Goal: Information Seeking & Learning: Learn about a topic

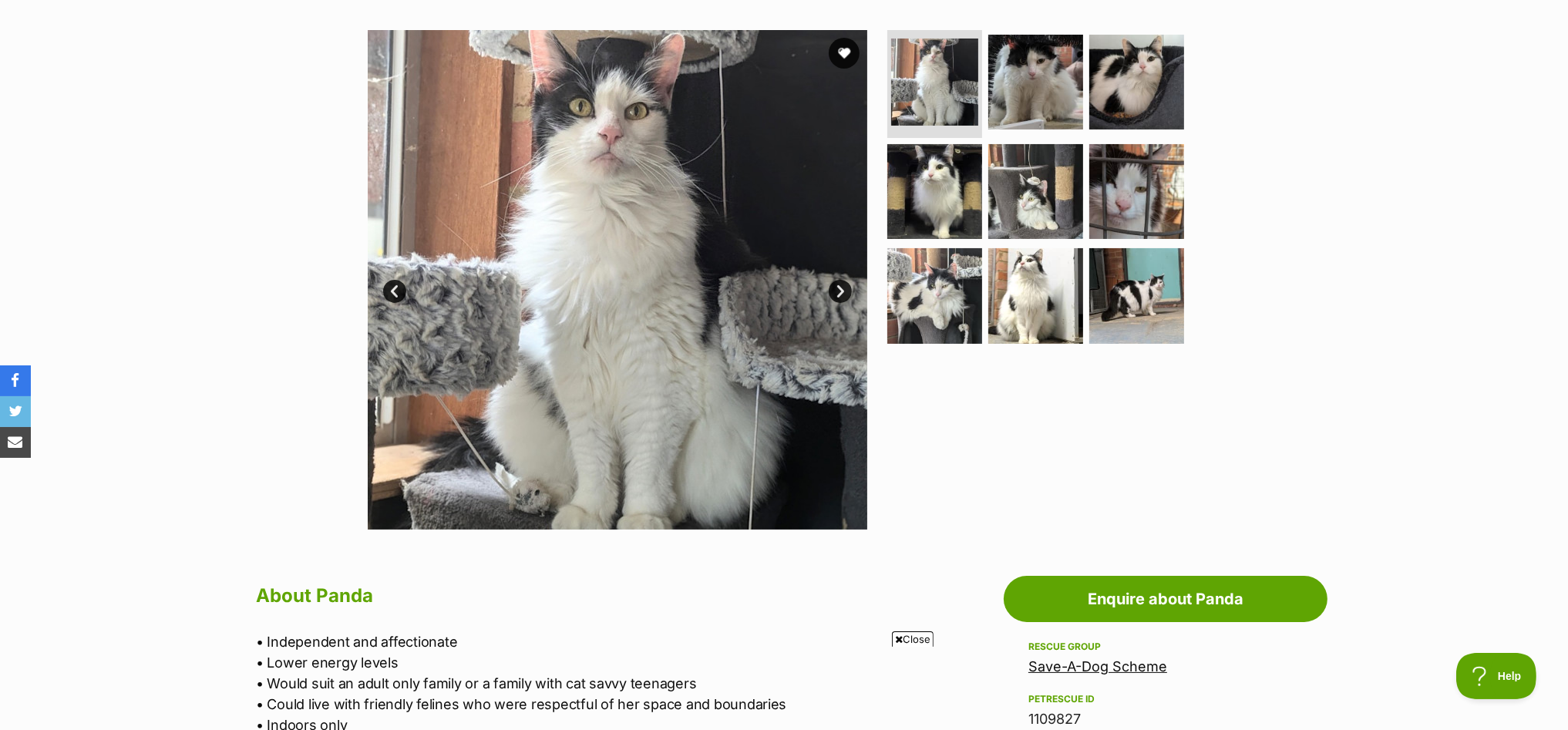
scroll to position [96, 0]
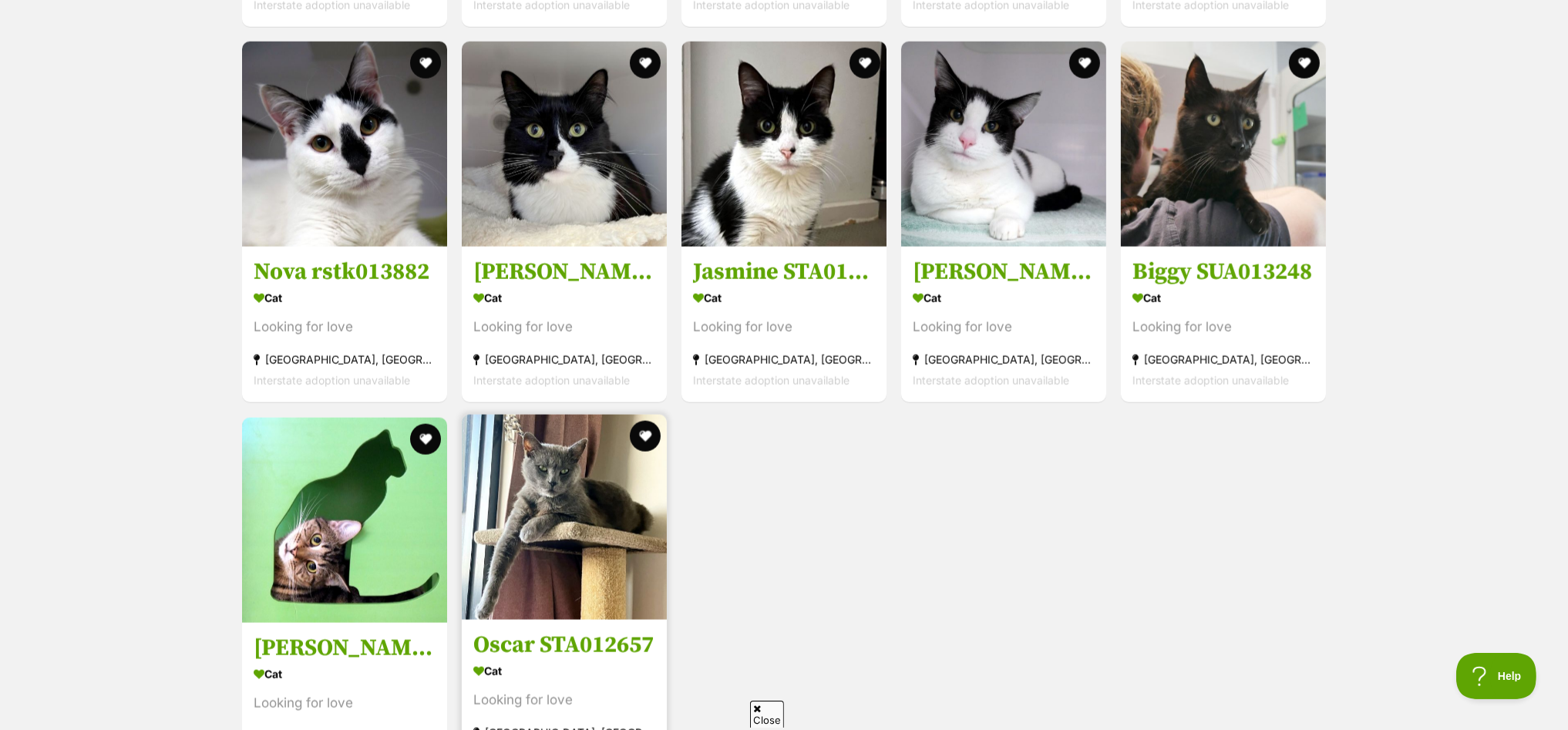
click at [539, 510] on img at bounding box center [564, 517] width 205 height 205
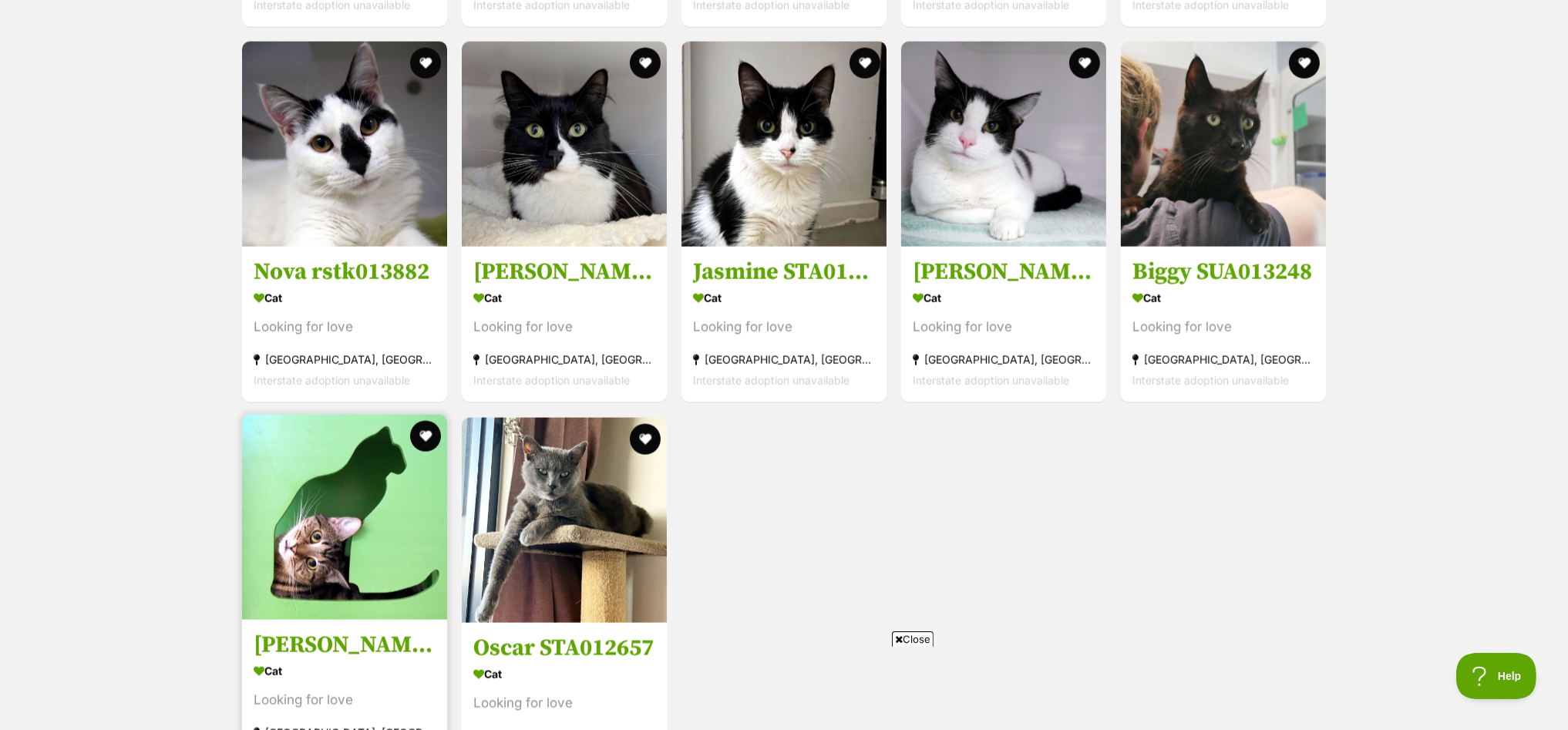
click at [342, 502] on img at bounding box center [344, 517] width 205 height 205
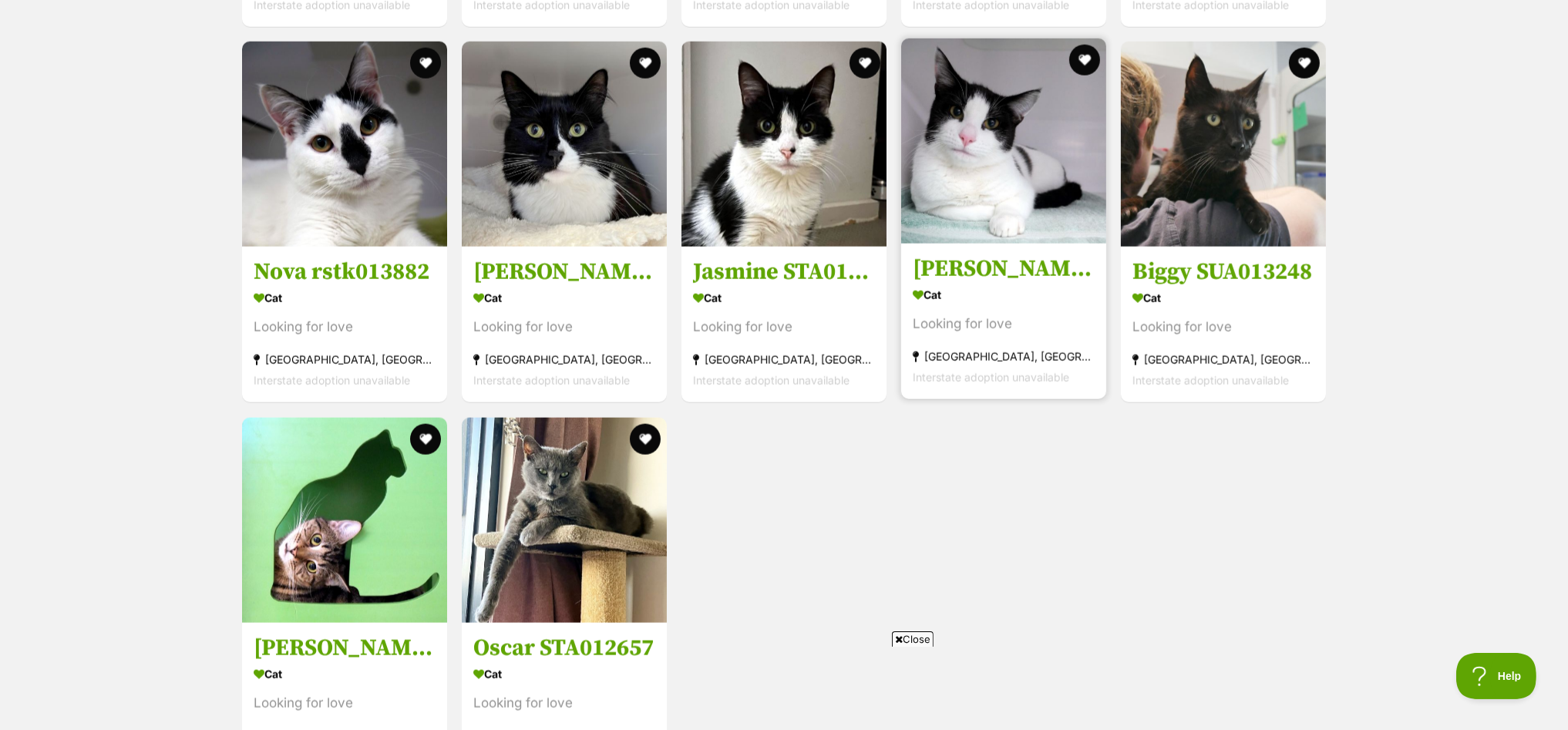
click at [993, 93] on img at bounding box center [1003, 141] width 205 height 205
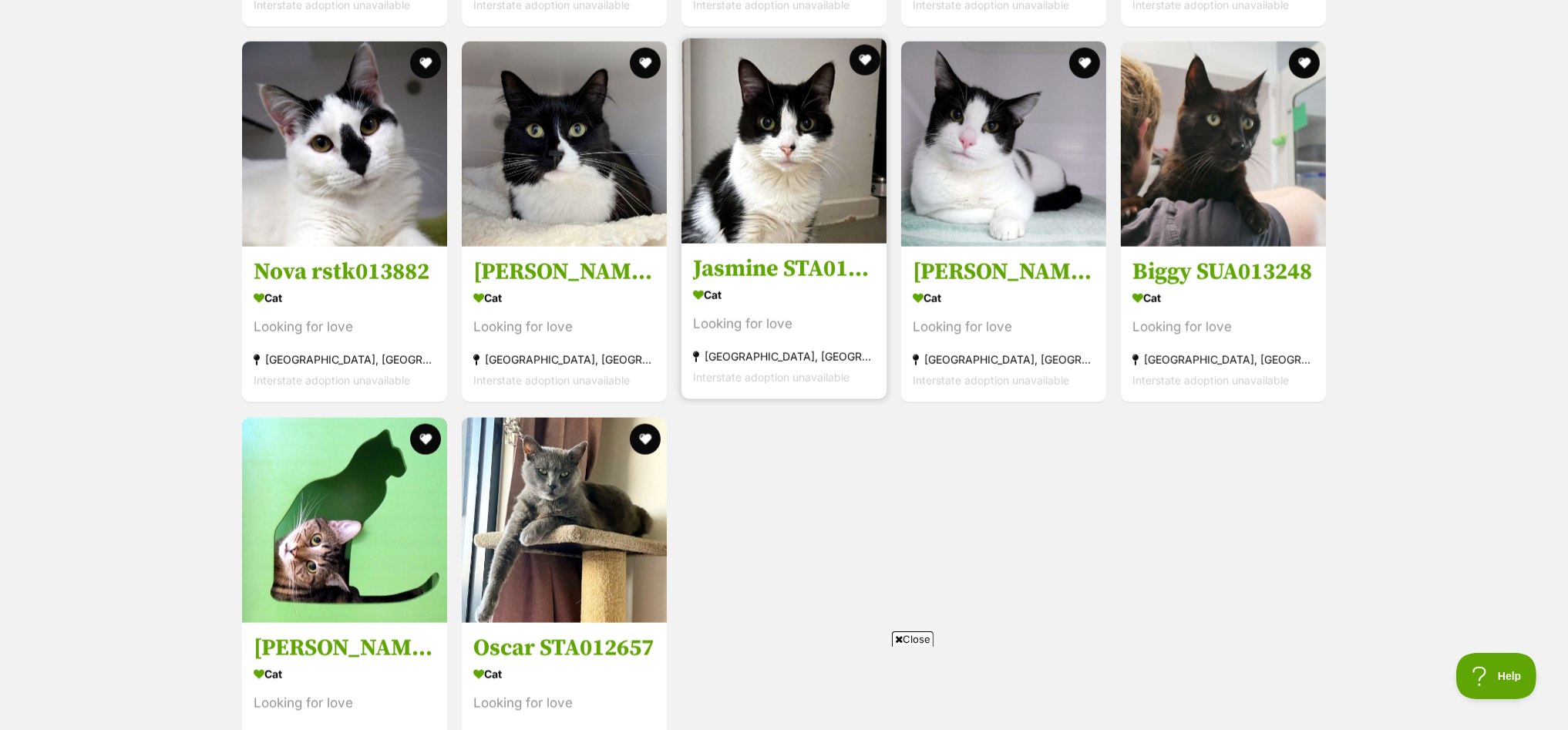
click at [771, 125] on img at bounding box center [784, 141] width 205 height 205
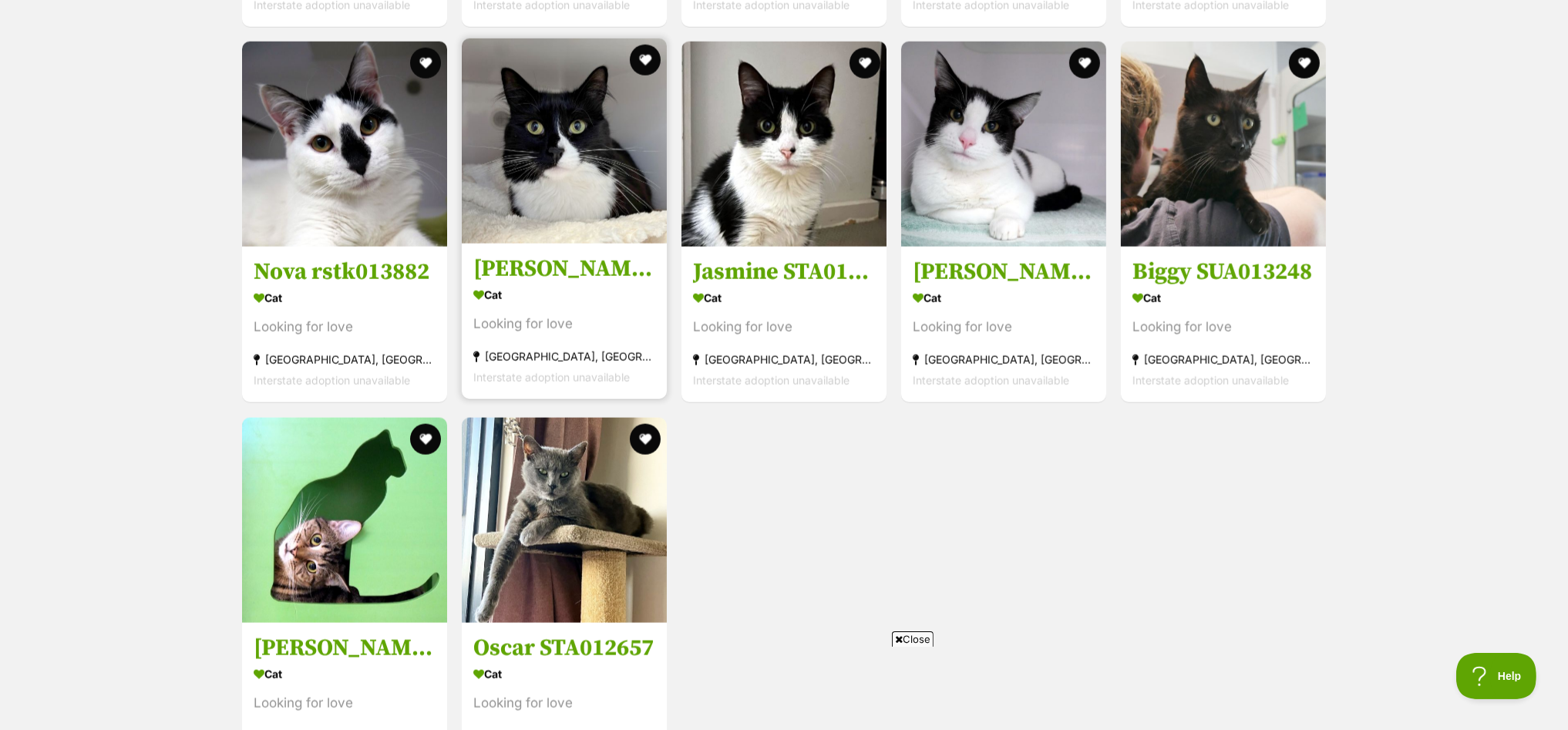
click at [528, 111] on img at bounding box center [564, 141] width 205 height 205
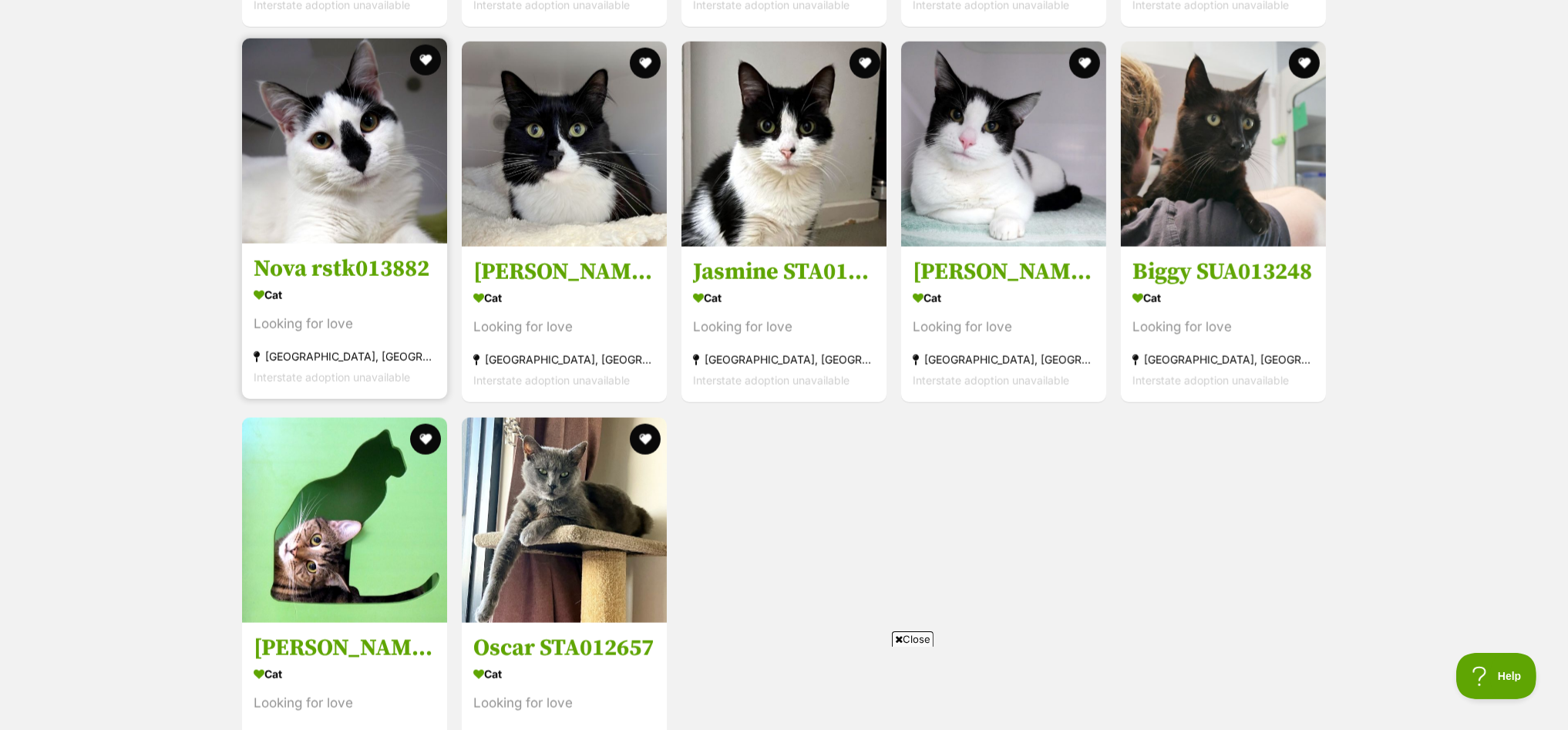
click at [342, 111] on img at bounding box center [344, 141] width 205 height 205
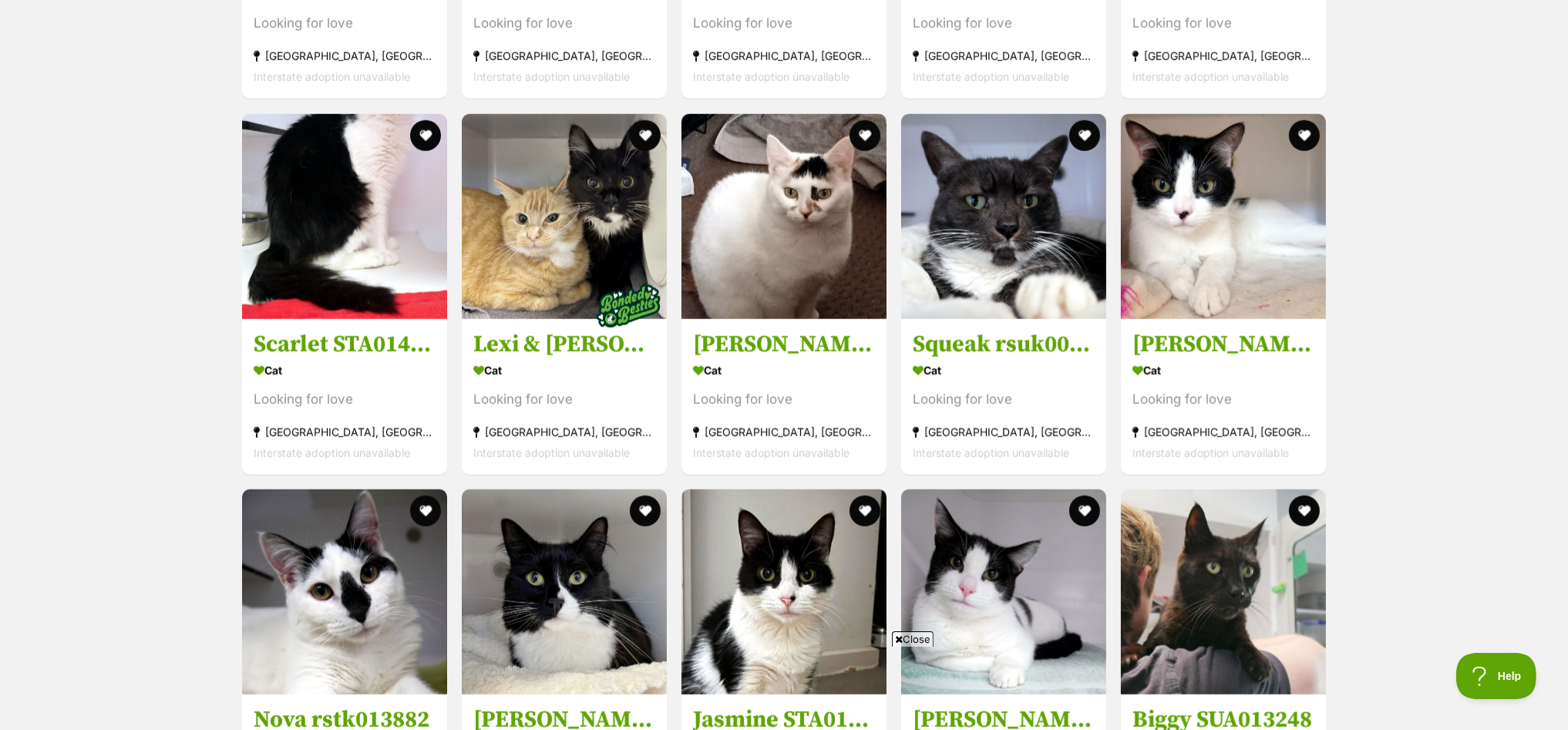
scroll to position [2299, 0]
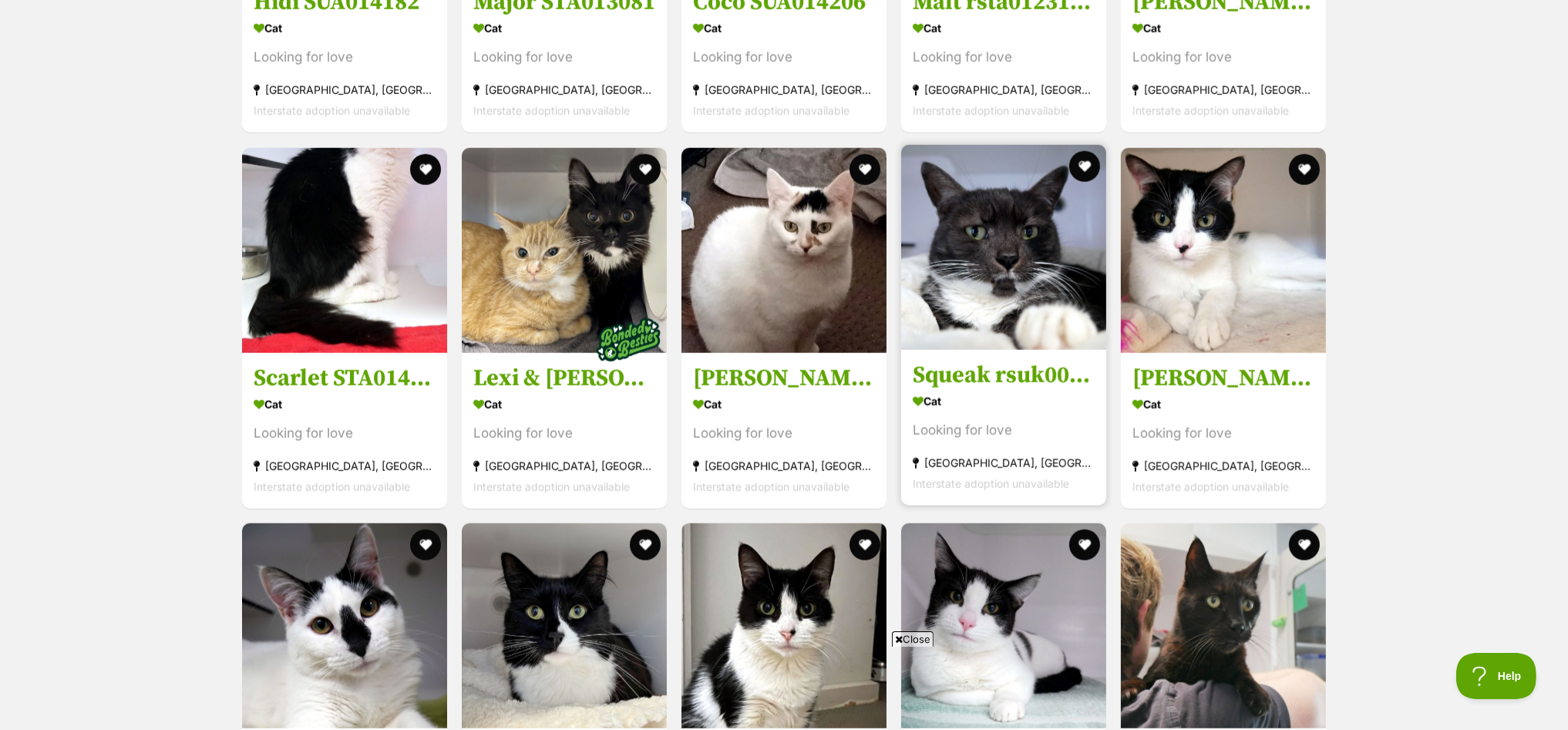
click at [998, 209] on img at bounding box center [1003, 247] width 205 height 205
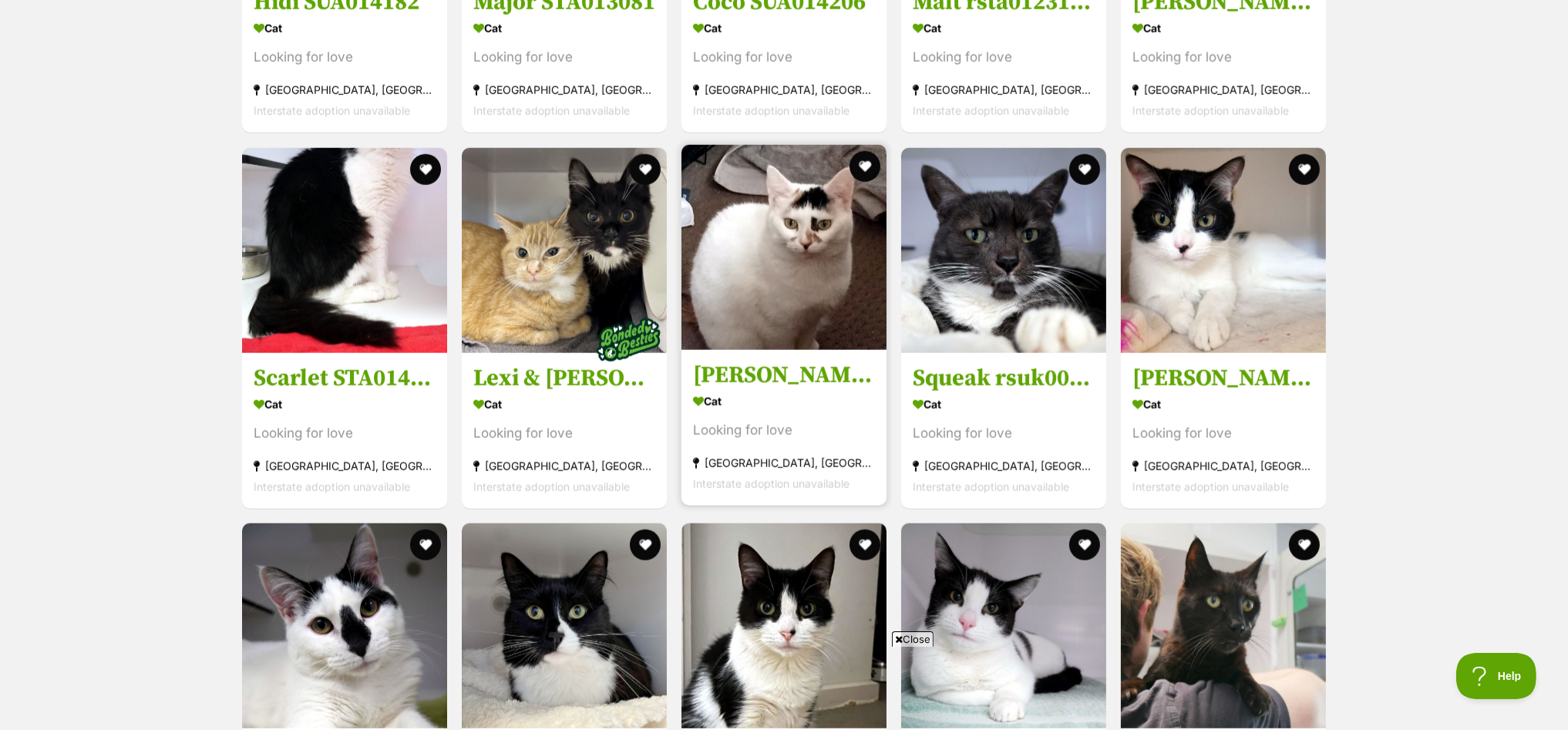
click at [784, 249] on img at bounding box center [784, 247] width 205 height 205
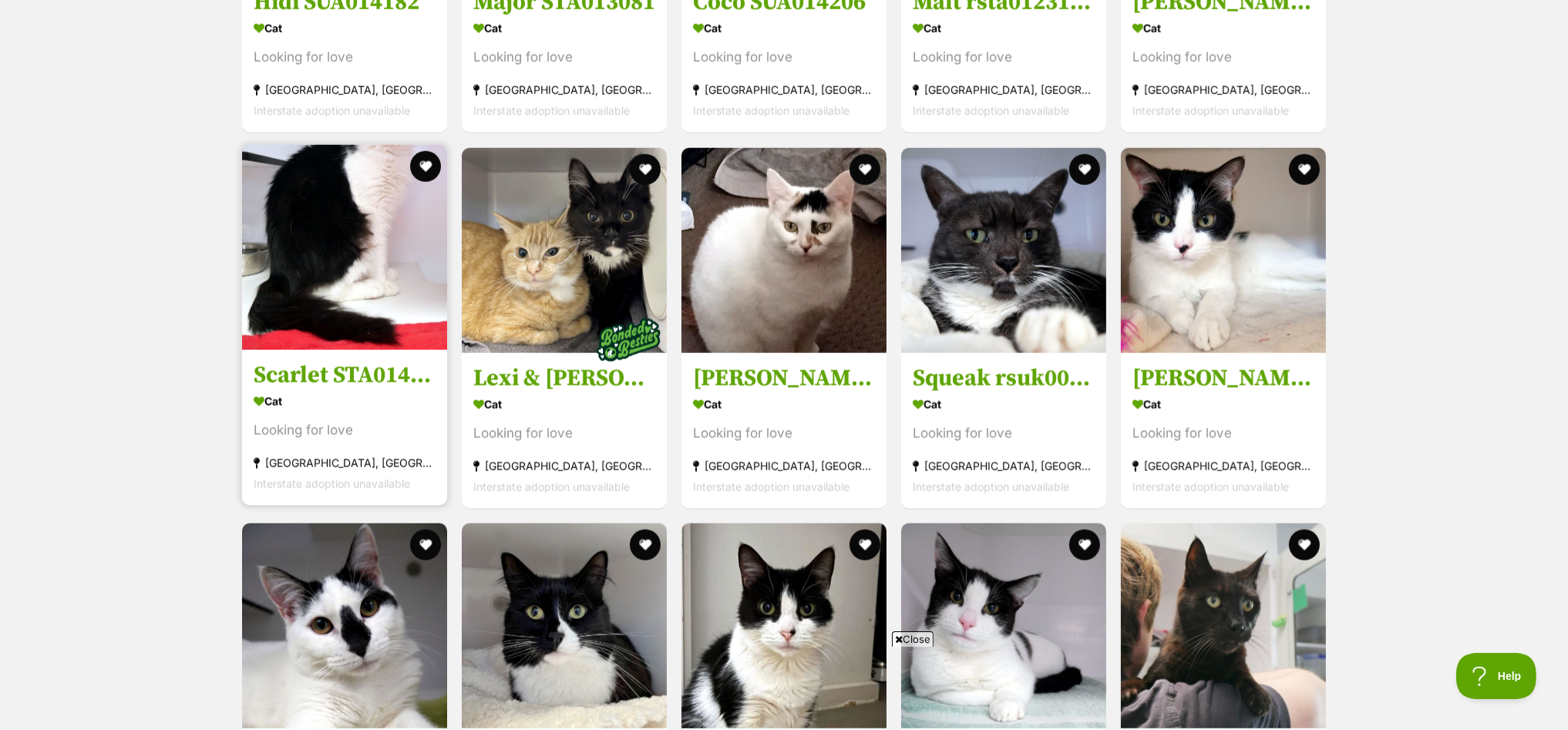
click at [319, 184] on img at bounding box center [344, 247] width 205 height 205
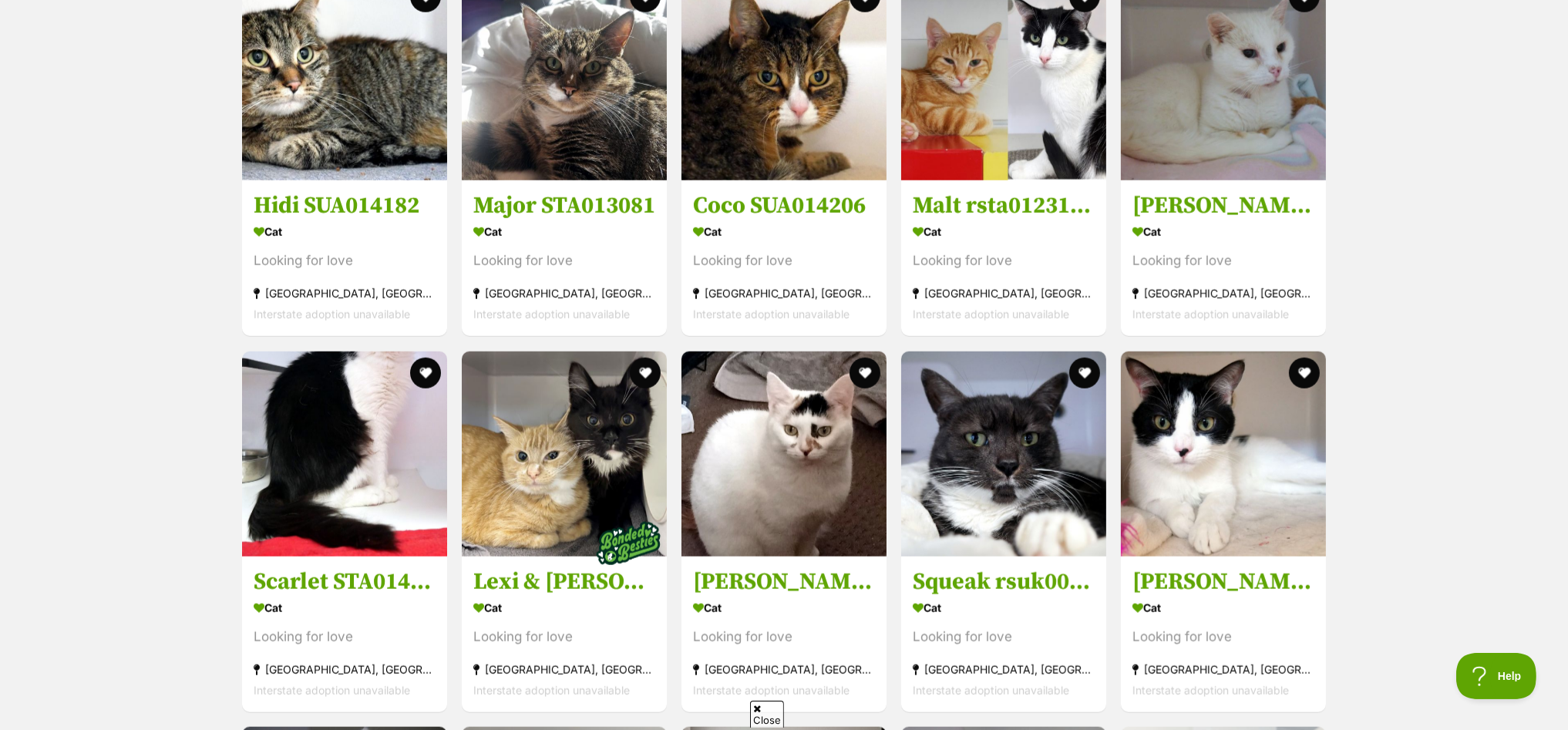
scroll to position [1913, 0]
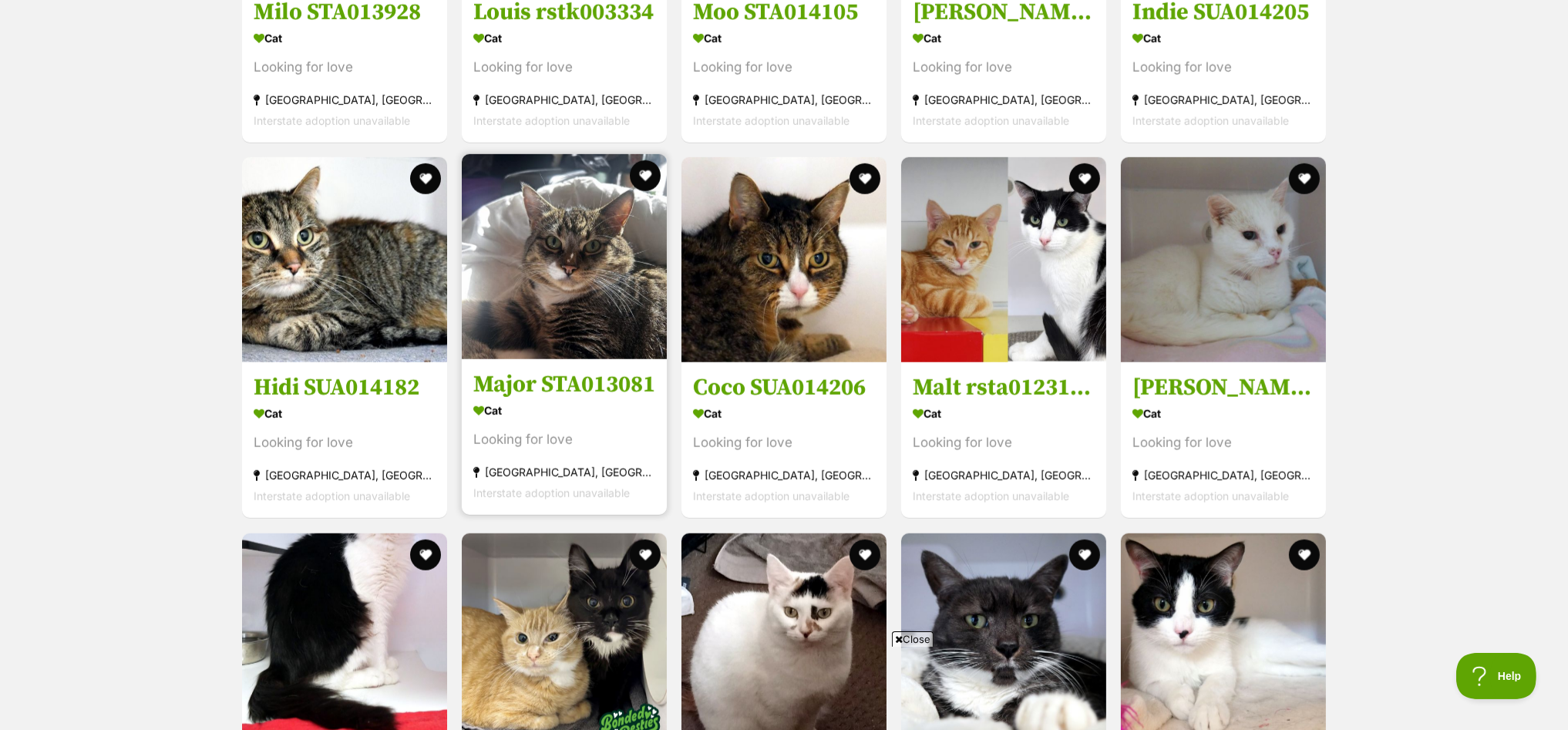
click at [559, 227] on img at bounding box center [564, 256] width 205 height 205
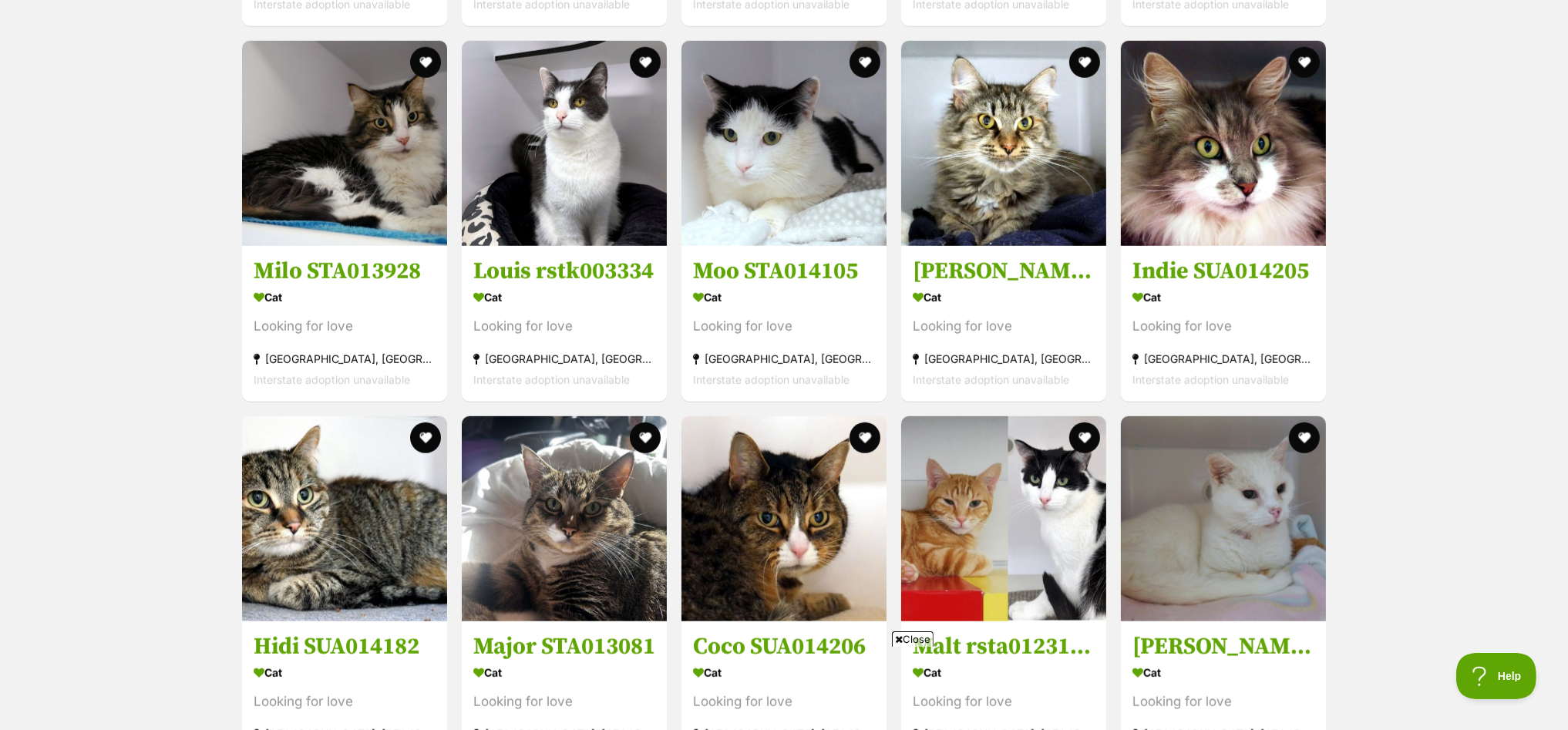
scroll to position [1335, 0]
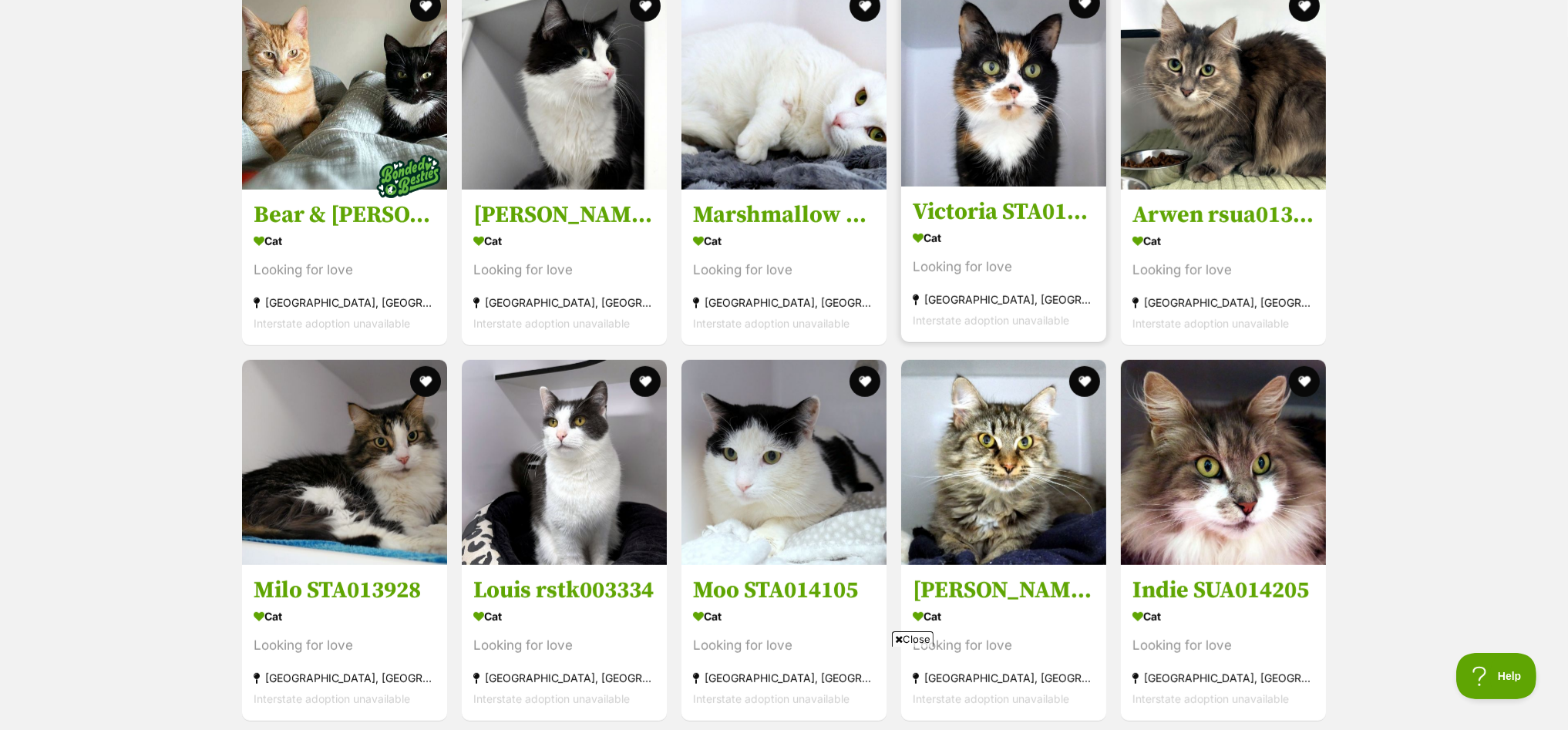
click at [991, 64] on img at bounding box center [1003, 84] width 205 height 205
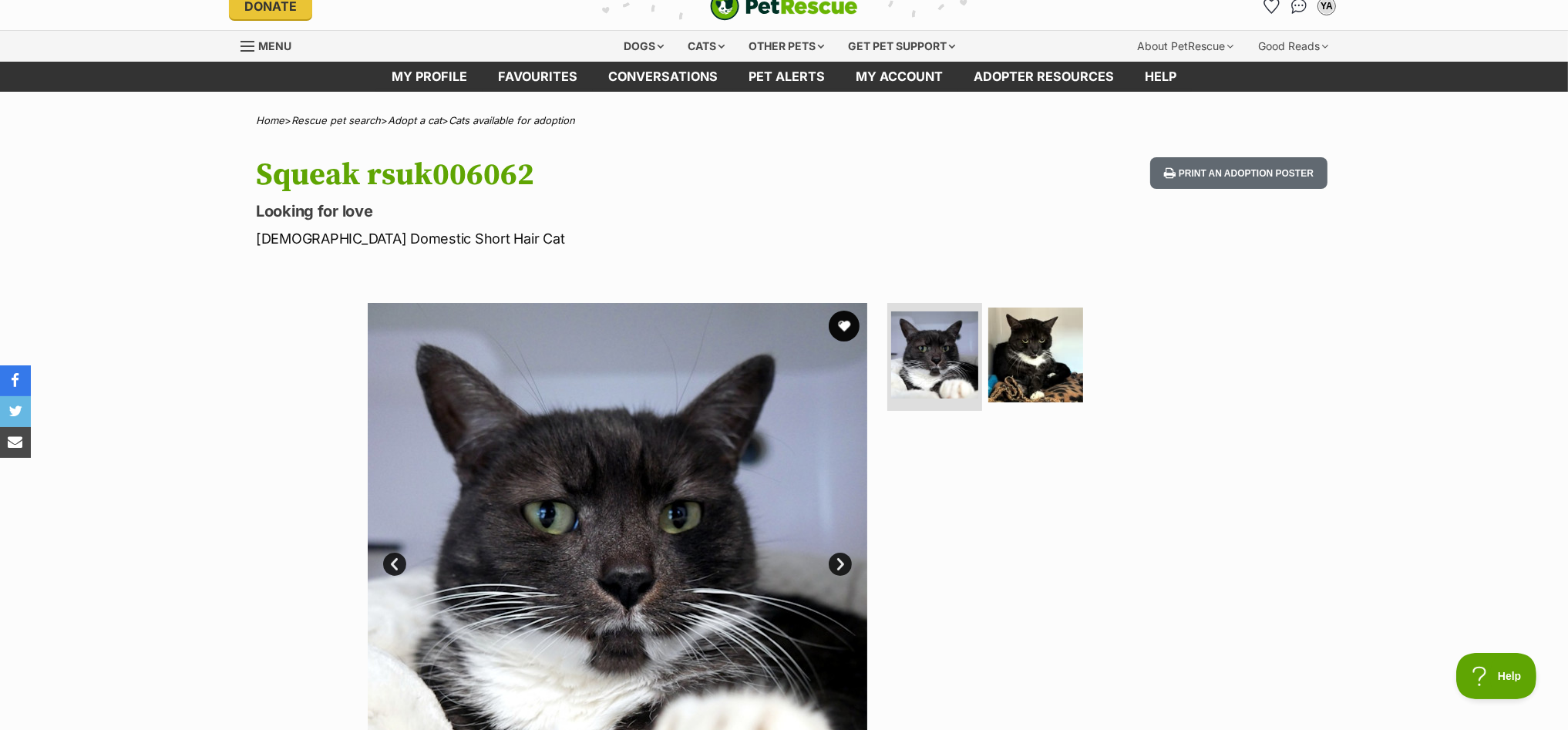
scroll to position [578, 0]
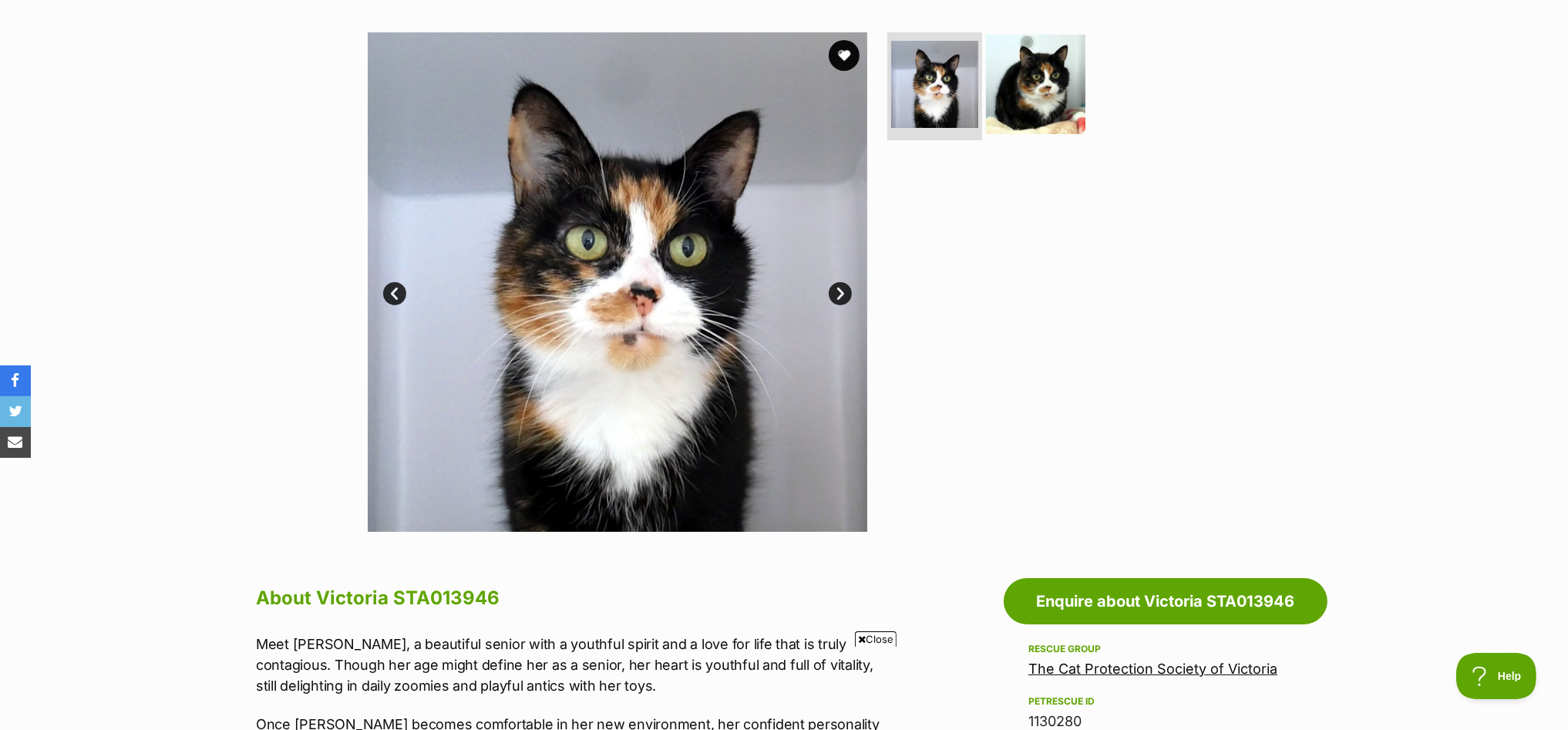
click at [1034, 88] on img at bounding box center [1035, 84] width 99 height 99
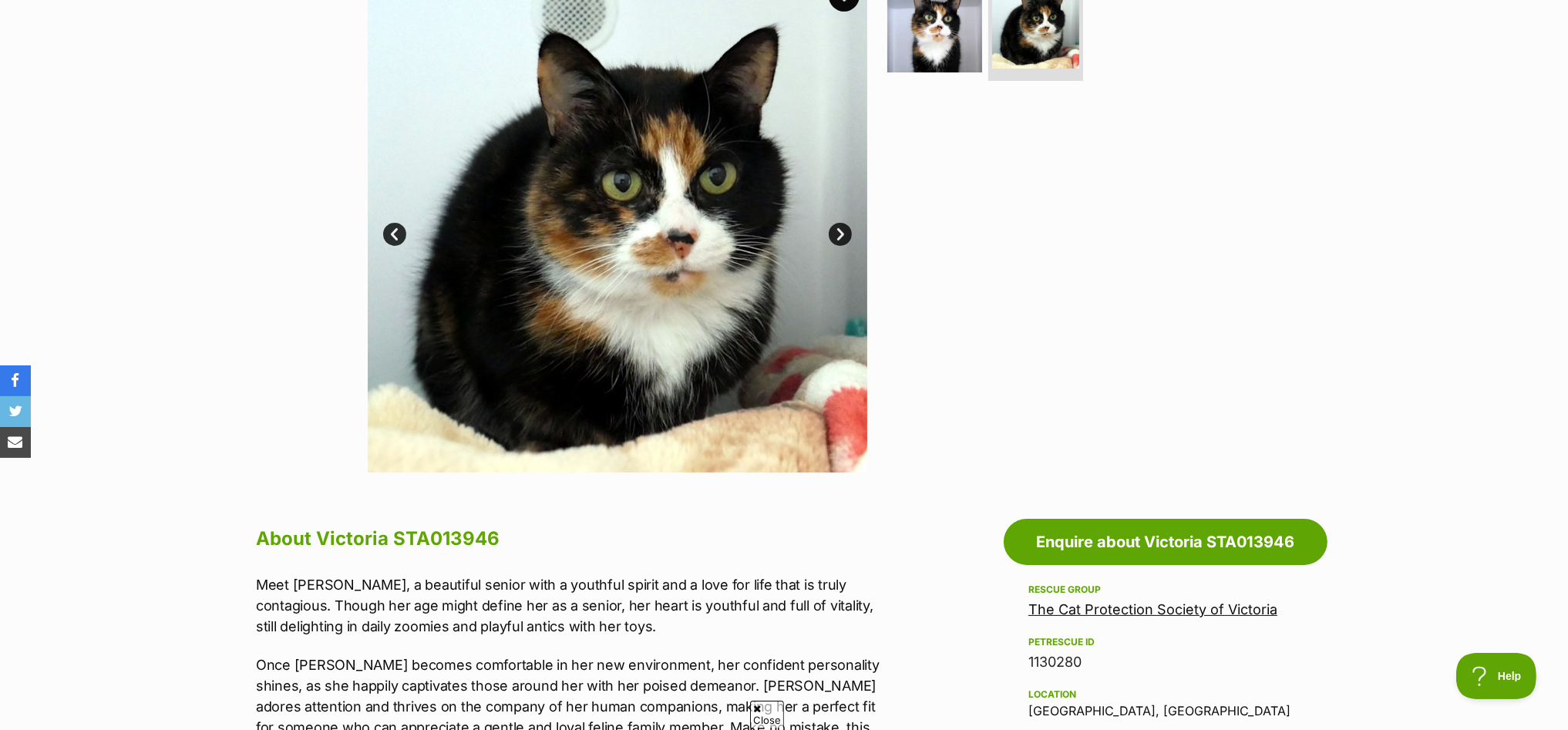
scroll to position [192, 0]
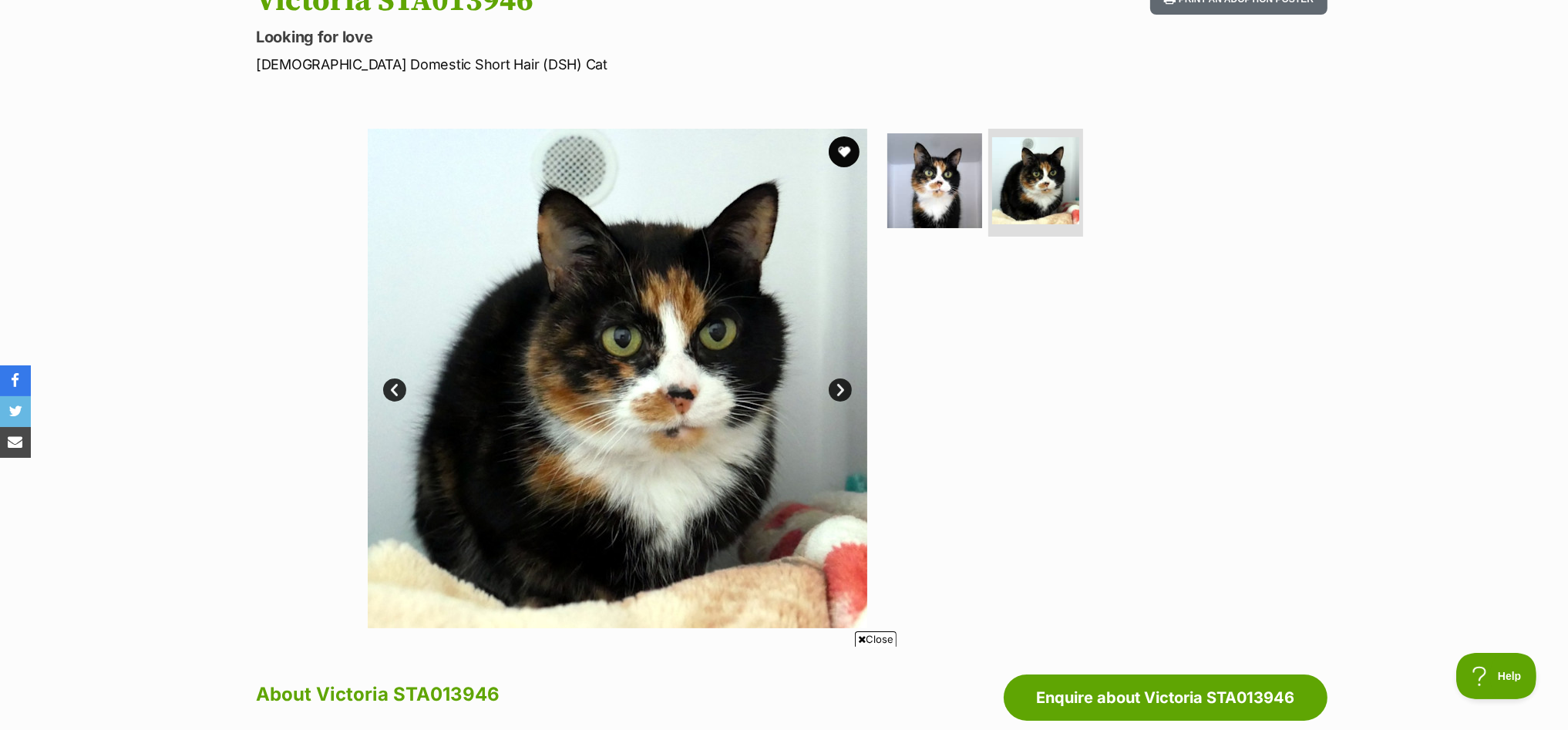
click at [399, 386] on link "Prev" at bounding box center [394, 390] width 23 height 23
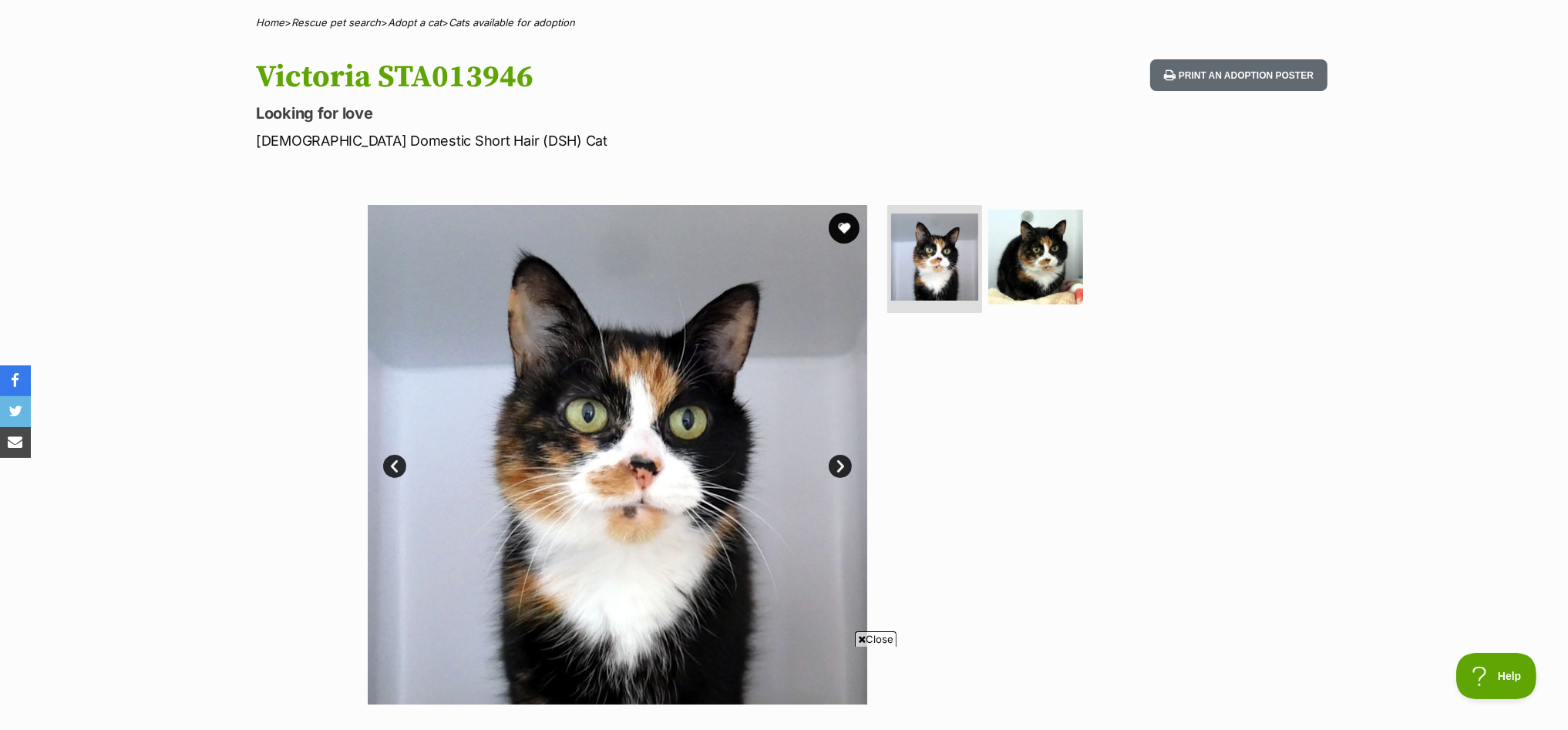
scroll to position [0, 0]
